Goal: Book appointment/travel/reservation

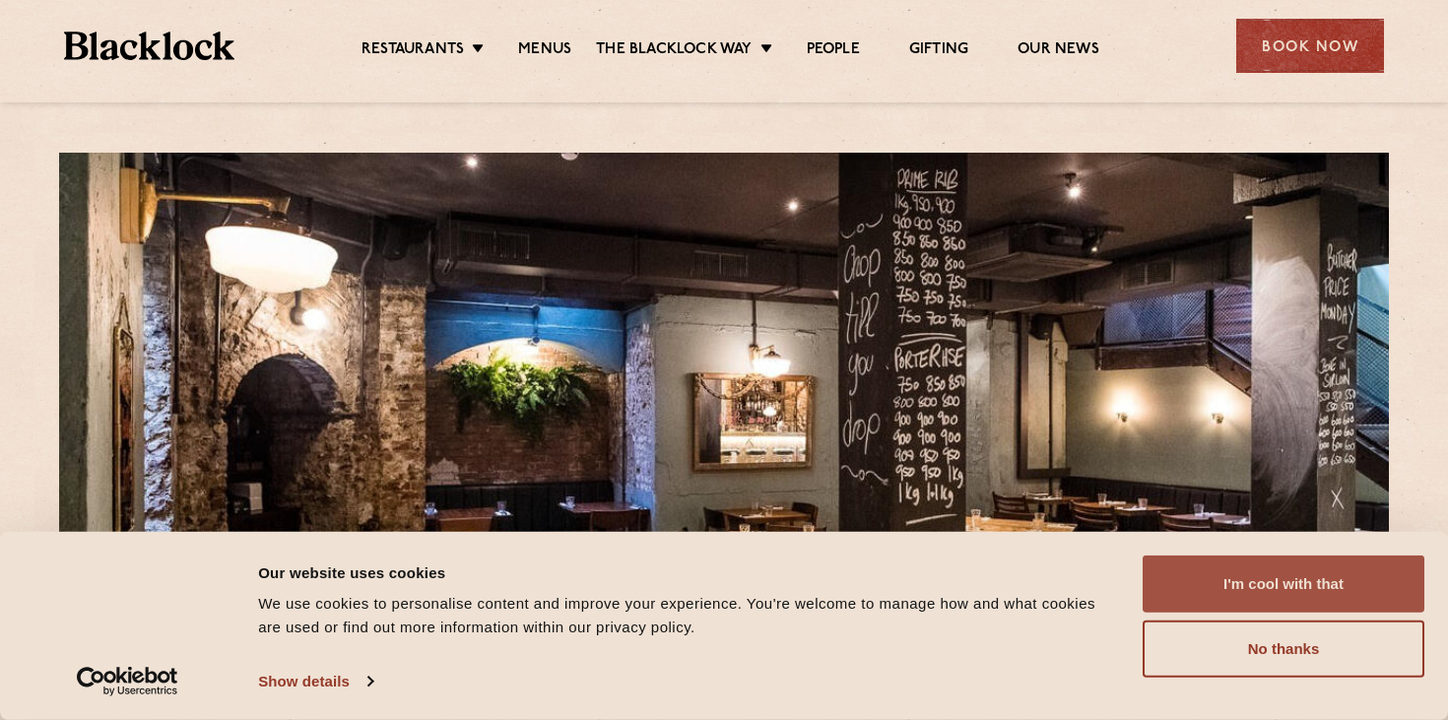
click at [1336, 581] on button "I'm cool with that" at bounding box center [1284, 584] width 282 height 57
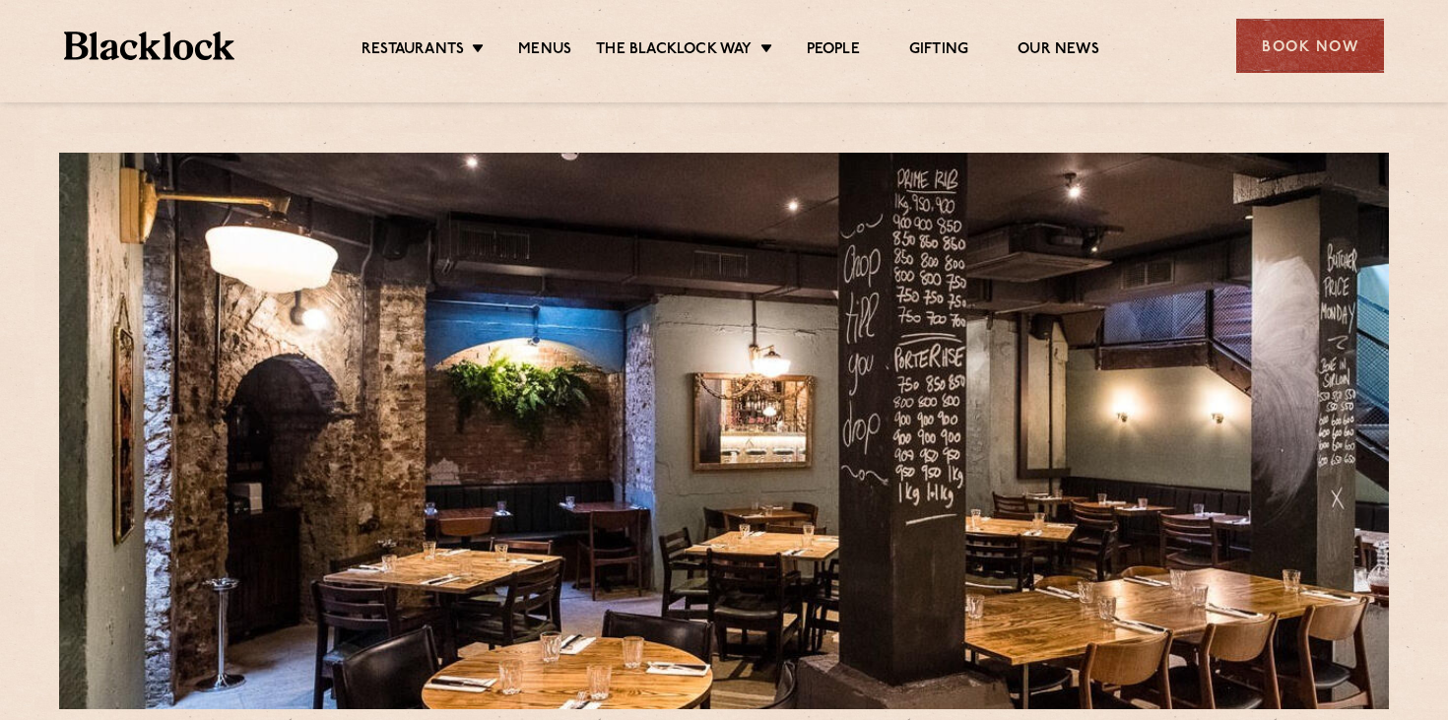
click at [1319, 8] on div "Restaurants [GEOGRAPHIC_DATA] [GEOGRAPHIC_DATA] [GEOGRAPHIC_DATA] [GEOGRAPHIC_D…" at bounding box center [723, 44] width 1379 height 88
click at [1311, 43] on div "Book Now" at bounding box center [1310, 46] width 148 height 54
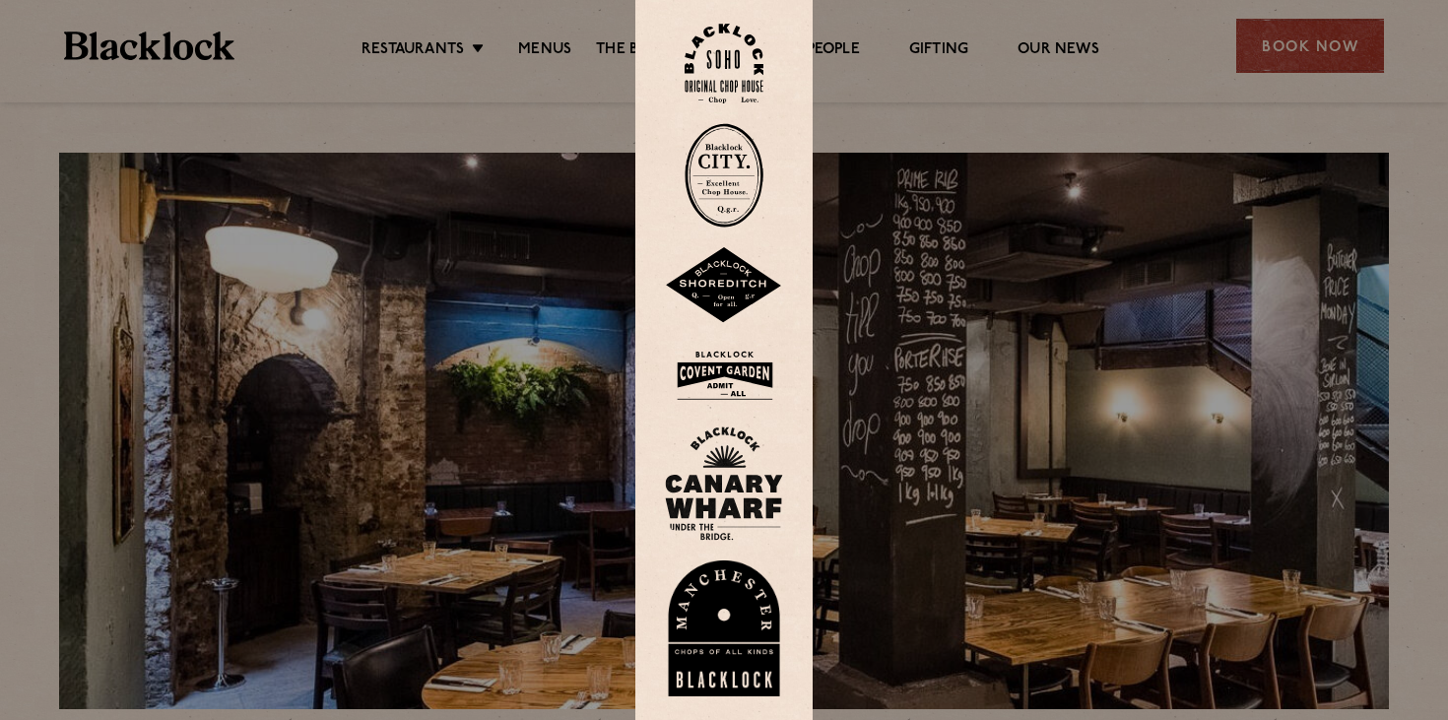
click at [740, 376] on img at bounding box center [724, 376] width 118 height 64
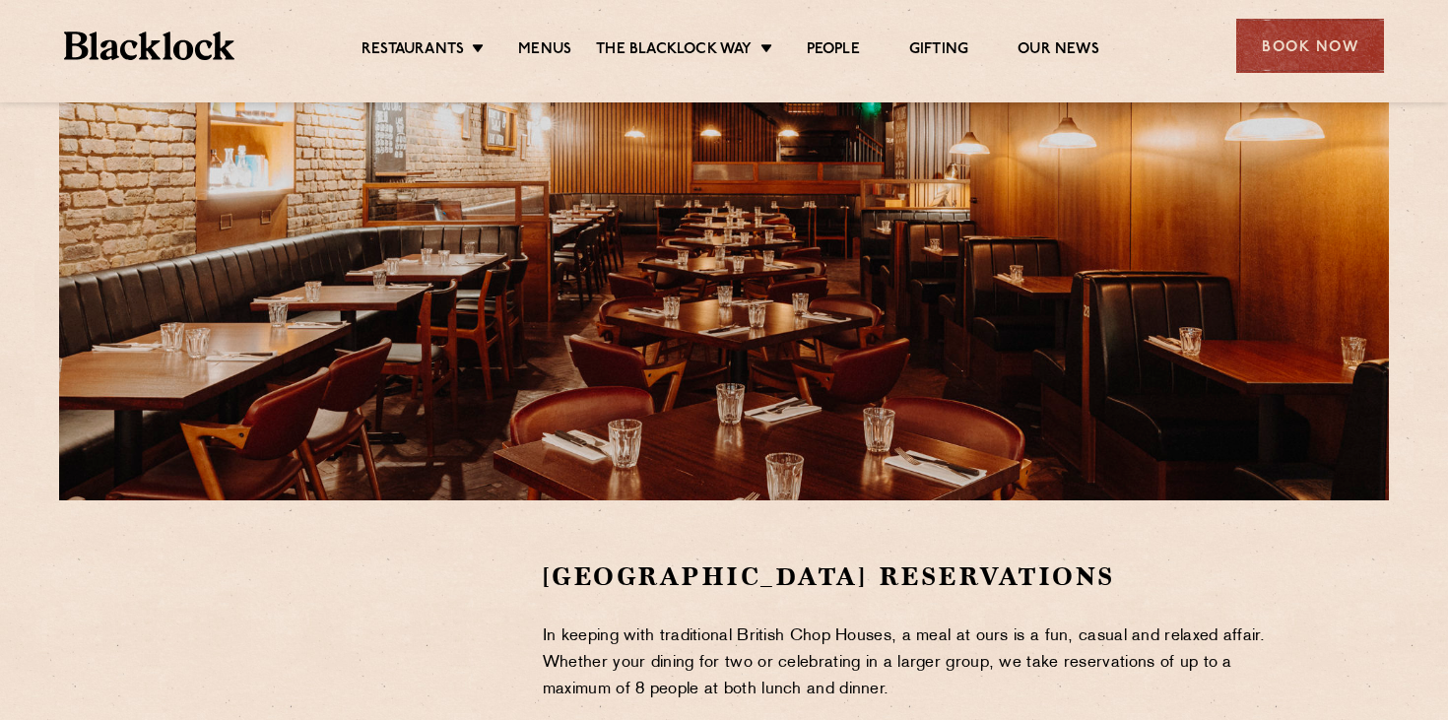
scroll to position [494, 0]
